Goal: Information Seeking & Learning: Learn about a topic

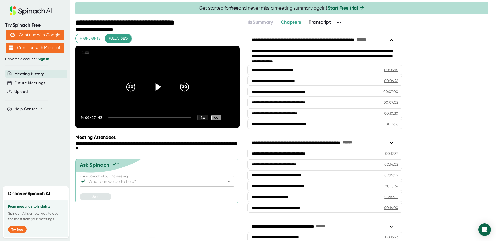
click at [157, 91] on icon at bounding box center [158, 86] width 6 height 7
click at [158, 118] on div at bounding box center [149, 117] width 83 height 1
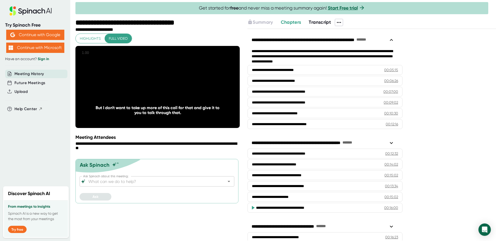
click at [333, 45] on div "**********" at bounding box center [322, 40] width 143 height 10
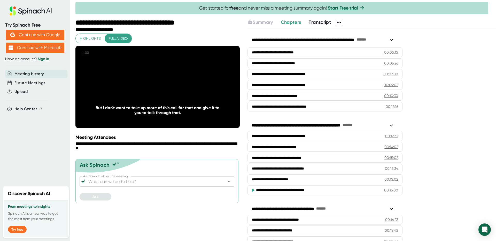
click at [323, 21] on span "Transcript" at bounding box center [319, 22] width 22 height 6
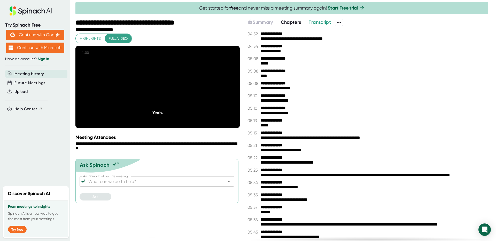
scroll to position [1747, 0]
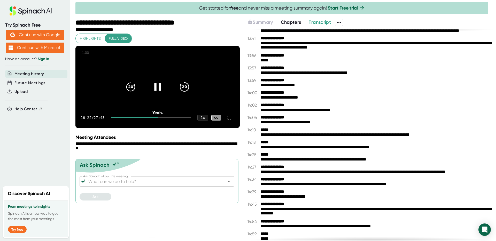
click at [176, 96] on div "20" at bounding box center [184, 87] width 22 height 22
click at [156, 91] on icon at bounding box center [157, 86] width 6 height 7
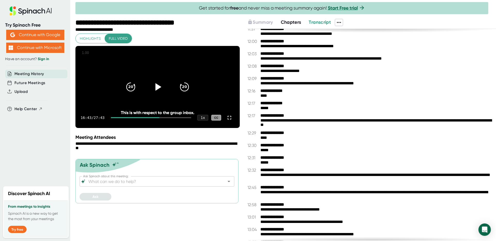
scroll to position [1433, 0]
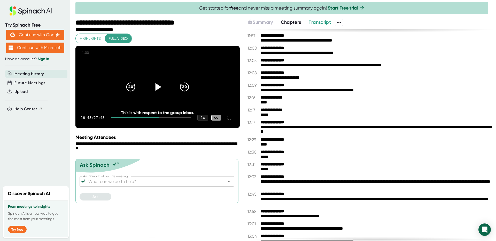
click at [280, 125] on div "**********" at bounding box center [376, 130] width 232 height 10
click at [253, 124] on span "12:17" at bounding box center [253, 122] width 12 height 5
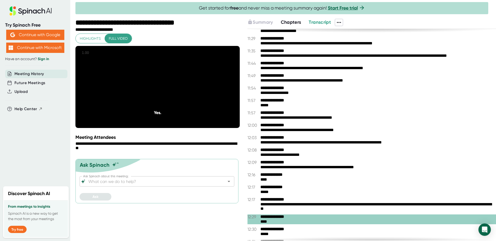
scroll to position [1352, 0]
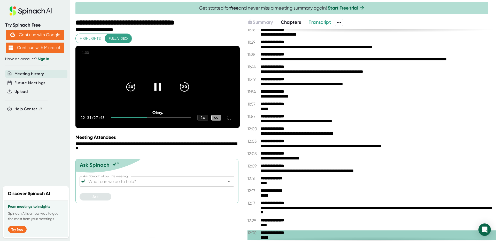
click at [191, 89] on div "20" at bounding box center [184, 87] width 22 height 22
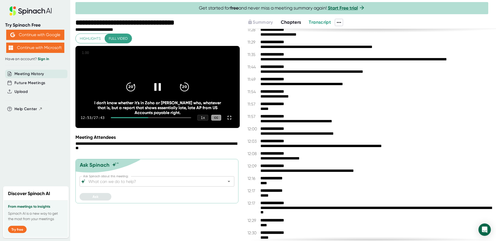
click at [158, 93] on icon at bounding box center [157, 87] width 13 height 13
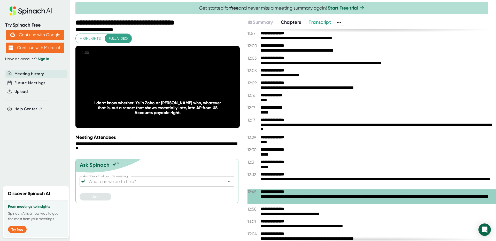
scroll to position [1438, 0]
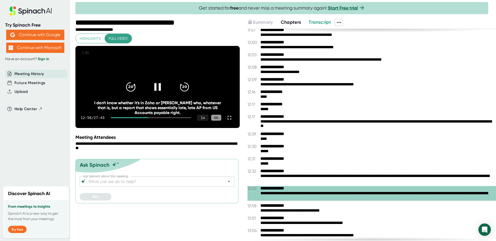
click at [129, 93] on icon "20" at bounding box center [130, 87] width 13 height 13
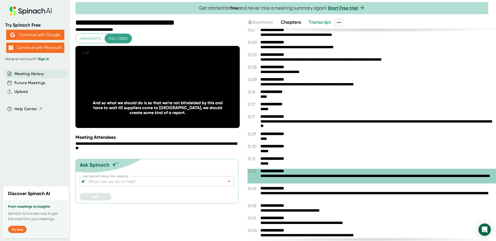
scroll to position [1560, 0]
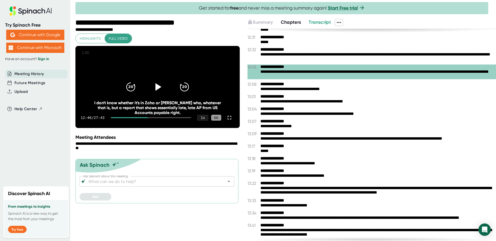
click at [159, 91] on icon at bounding box center [158, 86] width 6 height 7
click at [156, 93] on icon at bounding box center [157, 87] width 13 height 13
click at [157, 91] on icon at bounding box center [158, 86] width 6 height 7
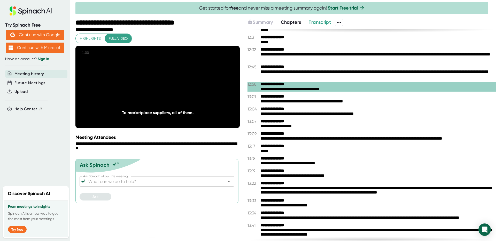
click at [157, 93] on icon at bounding box center [157, 87] width 13 height 13
click at [157, 91] on icon at bounding box center [158, 86] width 6 height 7
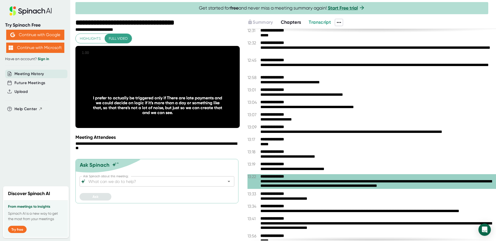
scroll to position [1579, 0]
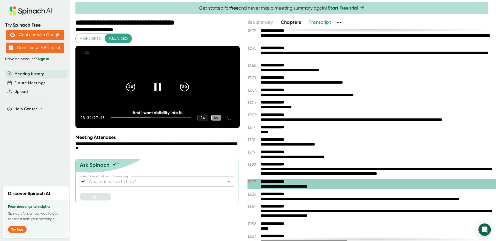
click at [158, 91] on icon at bounding box center [157, 87] width 13 height 13
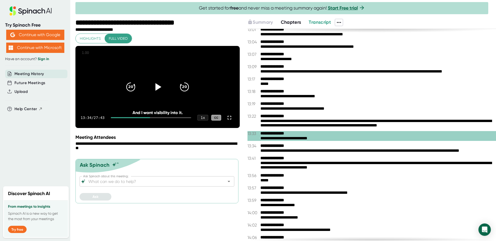
scroll to position [1683, 0]
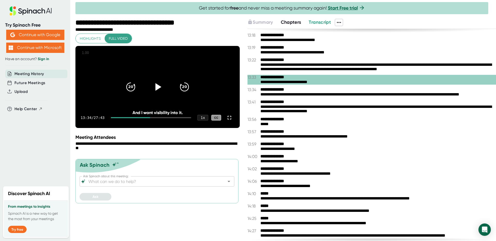
click at [155, 93] on icon at bounding box center [157, 87] width 13 height 13
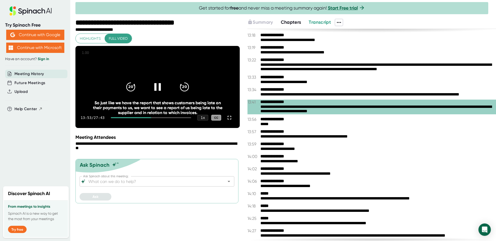
click at [161, 93] on icon at bounding box center [157, 87] width 13 height 13
